Goal: Task Accomplishment & Management: Manage account settings

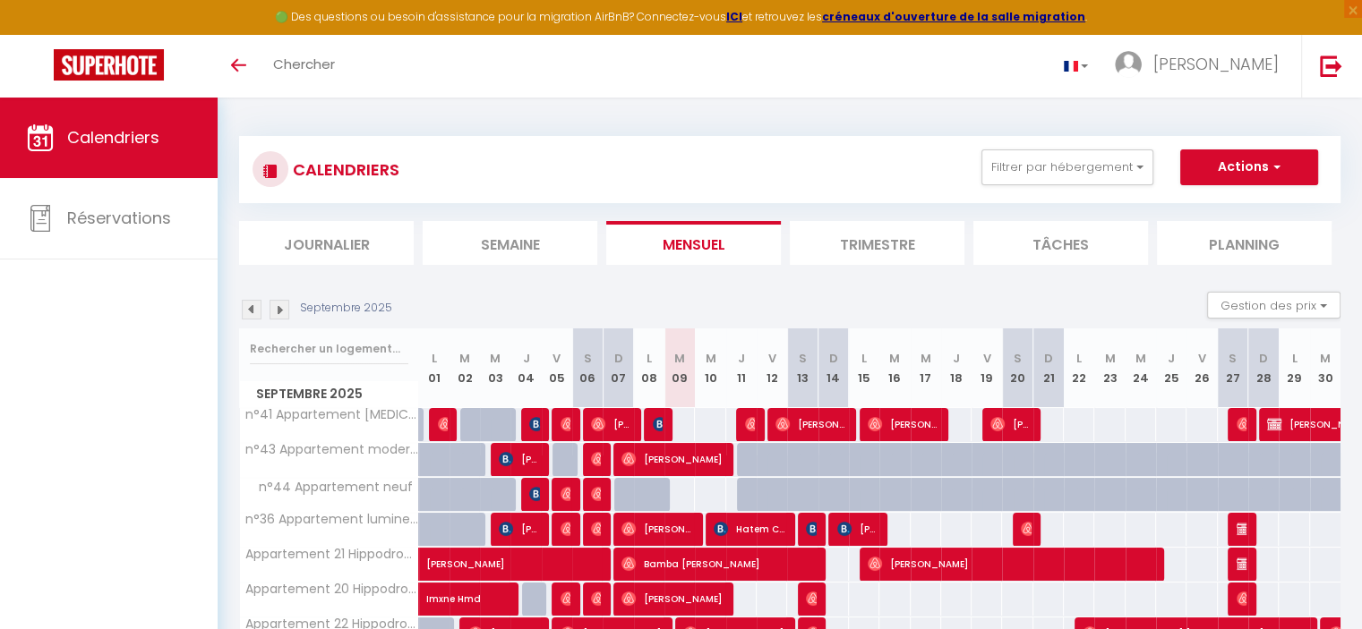
click at [287, 308] on img at bounding box center [279, 310] width 20 height 20
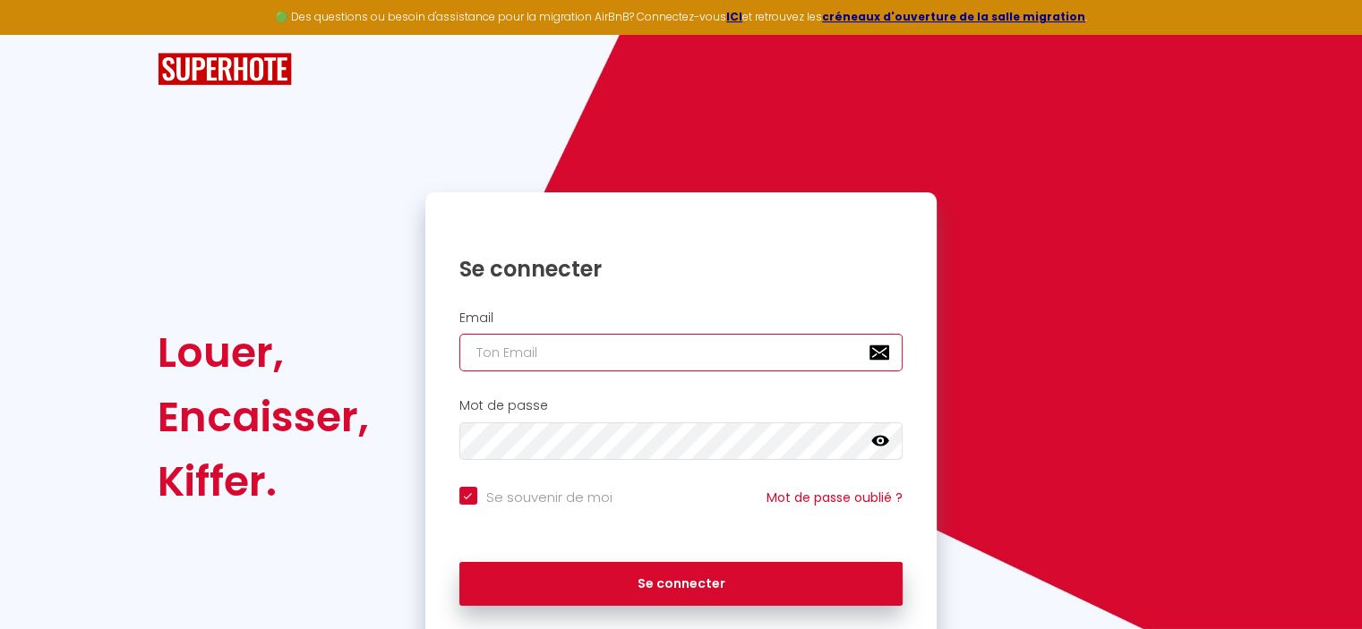
type input "[EMAIL_ADDRESS][DOMAIN_NAME]"
click at [650, 608] on div "Se connecter" at bounding box center [681, 584] width 512 height 81
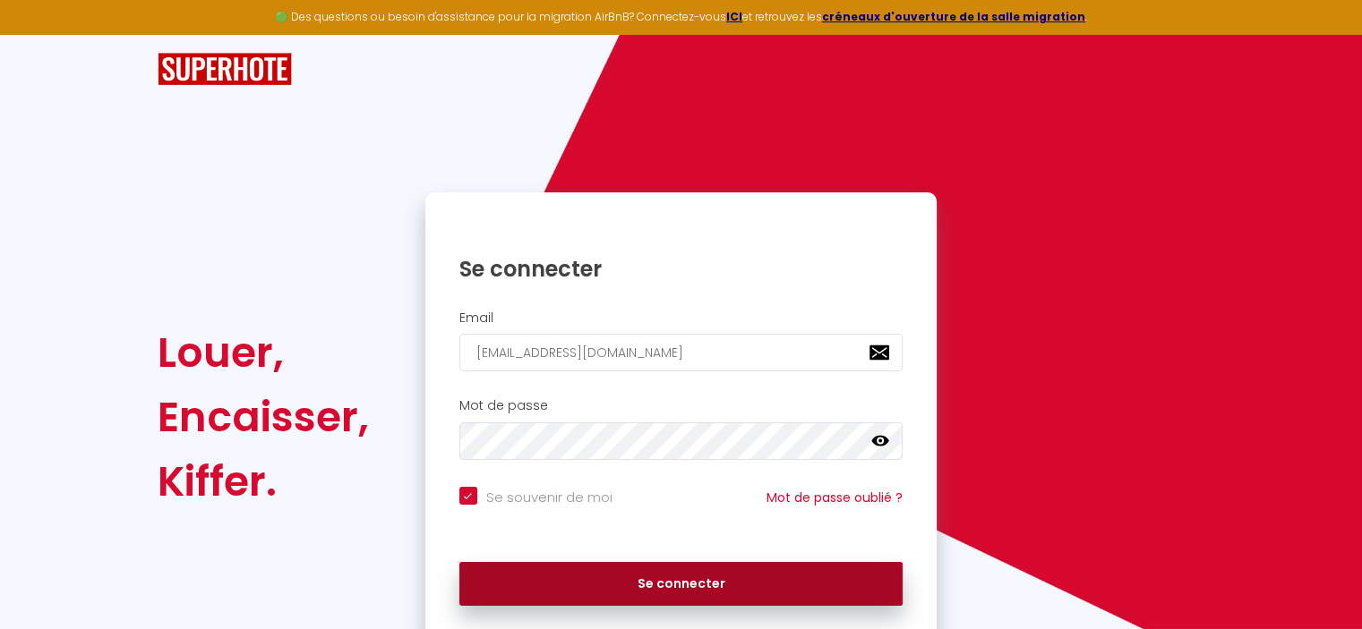
click at [639, 592] on button "Se connecter" at bounding box center [681, 584] width 444 height 45
checkbox input "true"
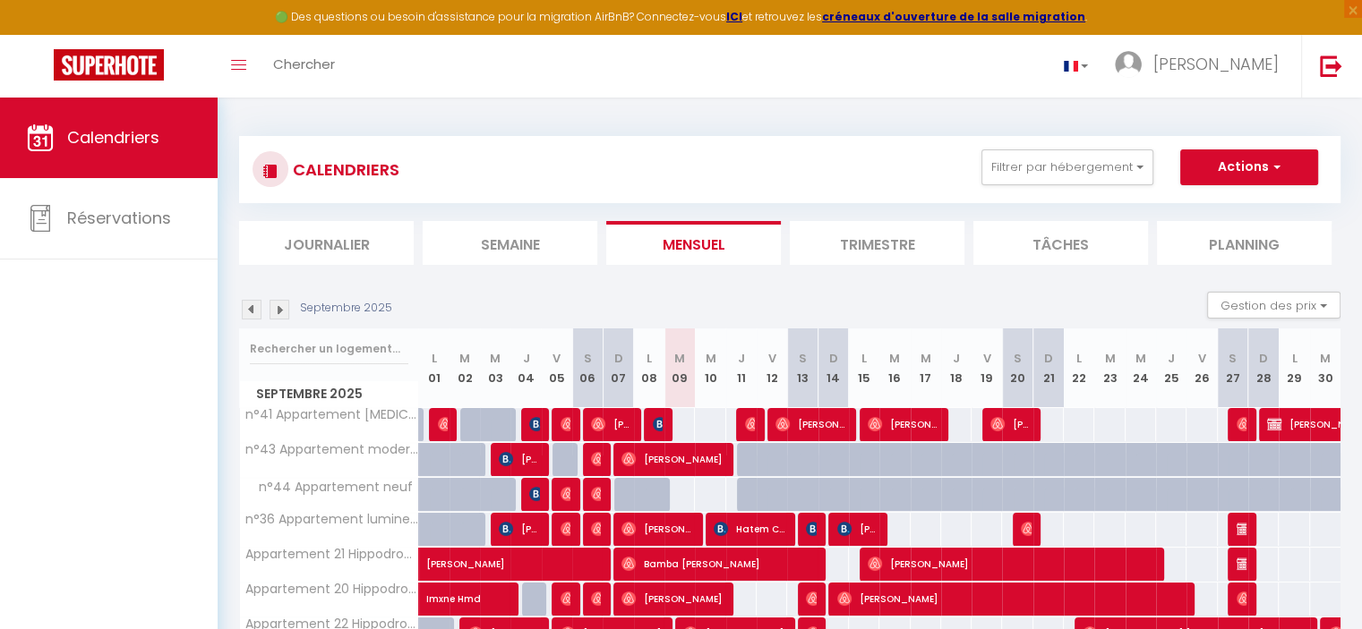
drag, startPoint x: 673, startPoint y: 308, endPoint x: 790, endPoint y: 592, distance: 307.0
click at [790, 592] on div "Septembre 2025 Gestion des prix Nb Nuits minimum Règles Disponibilité Septembre…" at bounding box center [789, 516] width 1101 height 448
click at [280, 269] on div "CALENDRIERS Filtrer par hébergement Tous n°41 Appartement [MEDICAL_DATA] Lumine…" at bounding box center [789, 429] width 1101 height 621
click at [281, 303] on img at bounding box center [279, 310] width 20 height 20
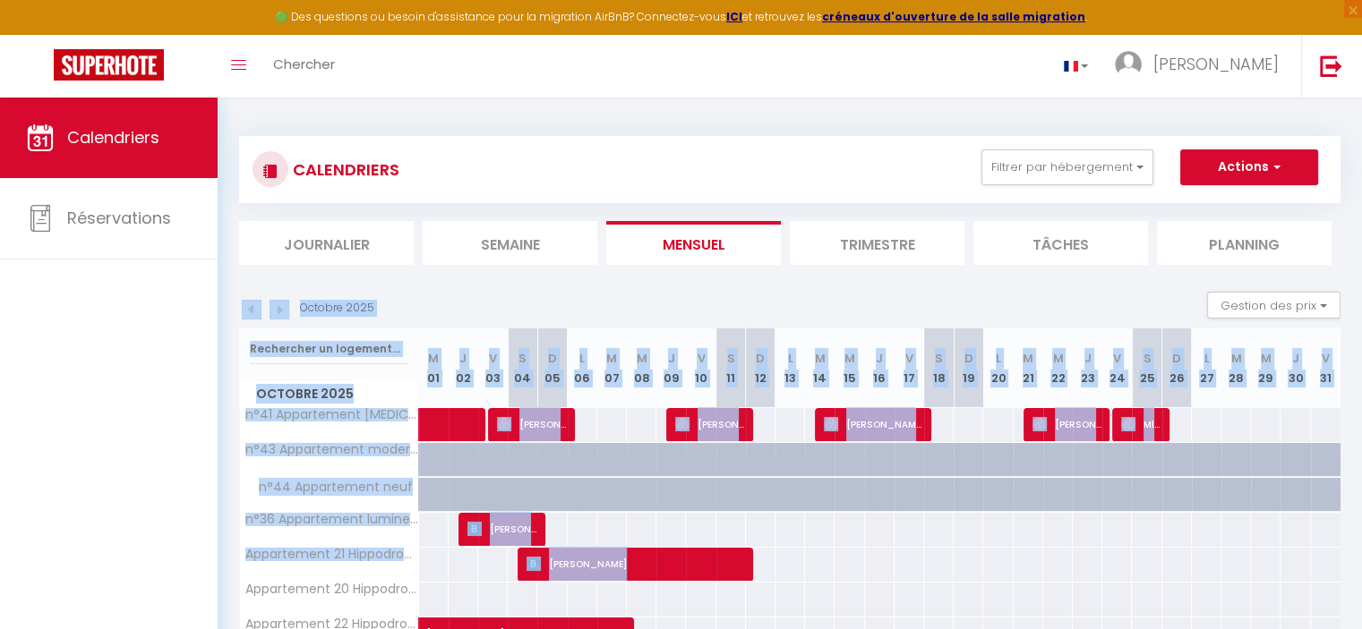
drag, startPoint x: 516, startPoint y: 311, endPoint x: 792, endPoint y: 554, distance: 368.5
click at [792, 554] on div "Octobre 2025 Gestion des prix Nb Nuits minimum Règles Disponibilité Octobre 202…" at bounding box center [789, 516] width 1101 height 448
click at [792, 554] on div "64" at bounding box center [789, 564] width 30 height 33
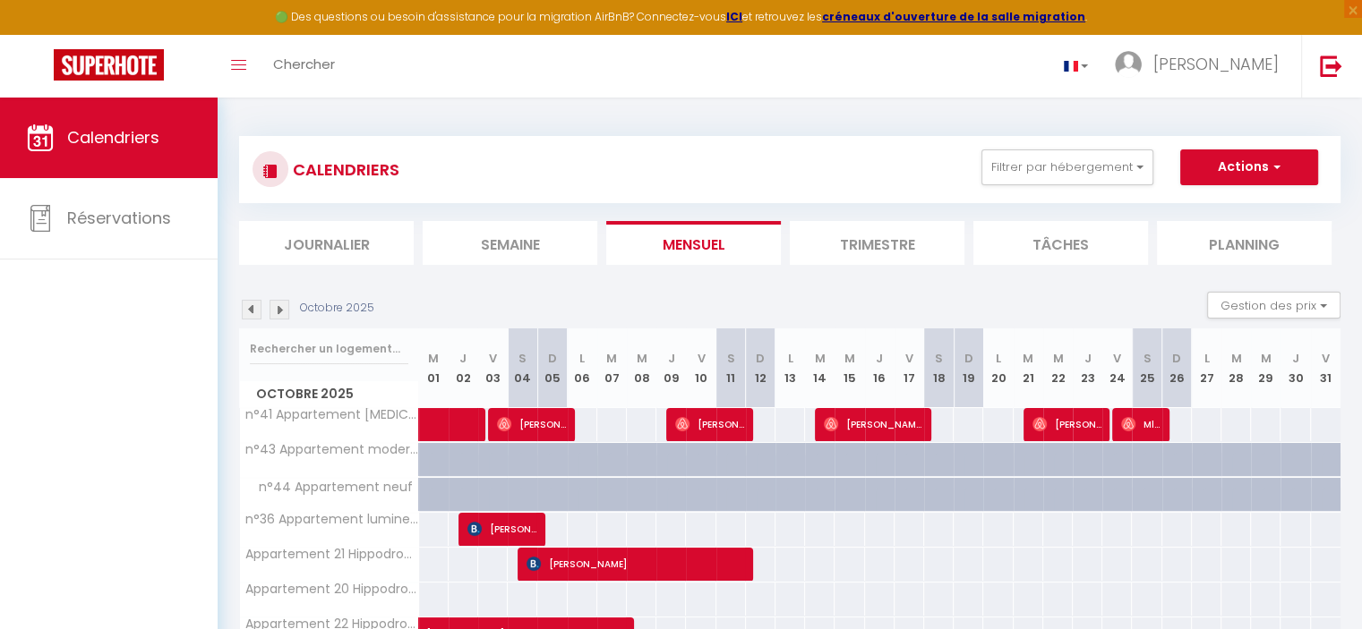
click at [249, 311] on img at bounding box center [252, 310] width 20 height 20
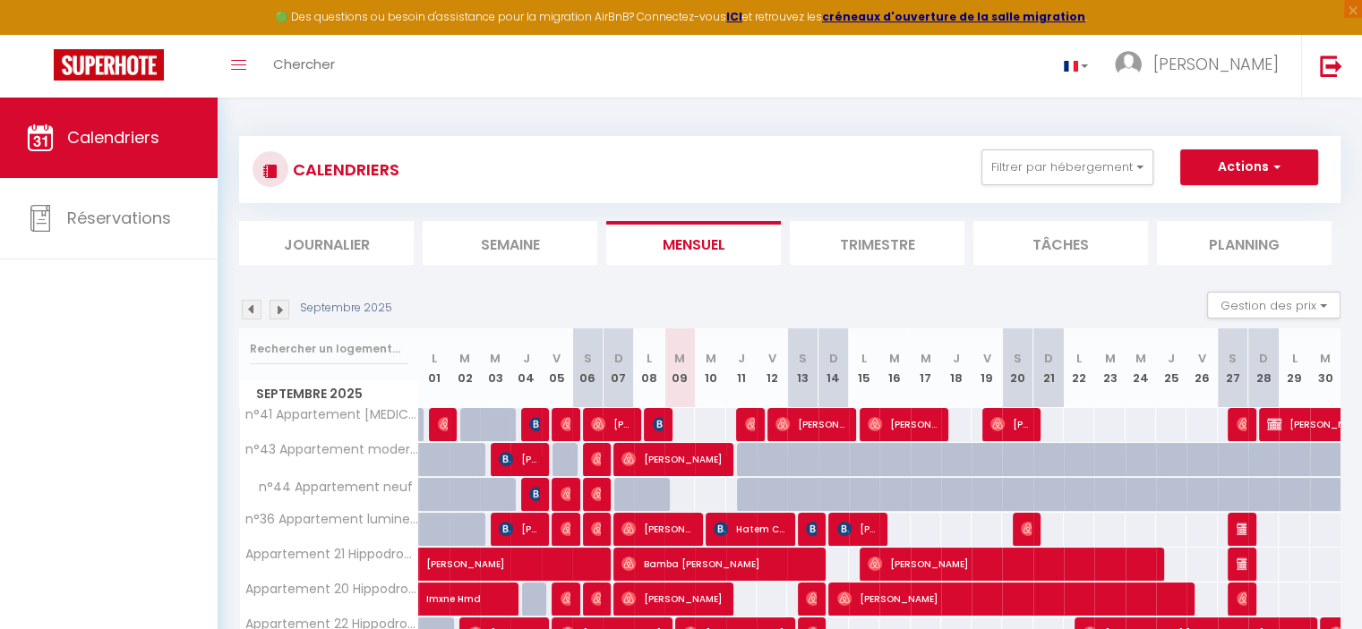
drag, startPoint x: 688, startPoint y: 416, endPoint x: 700, endPoint y: 411, distance: 13.6
click at [700, 411] on tr "n°41 Appartement [MEDICAL_DATA] Lumineux avec terrasse 85 [PERSON_NAME] 85 85 8…" at bounding box center [790, 424] width 1101 height 35
click at [700, 411] on div "85" at bounding box center [709, 424] width 31 height 33
click at [686, 424] on div "85" at bounding box center [678, 424] width 31 height 33
